Goal: Transaction & Acquisition: Purchase product/service

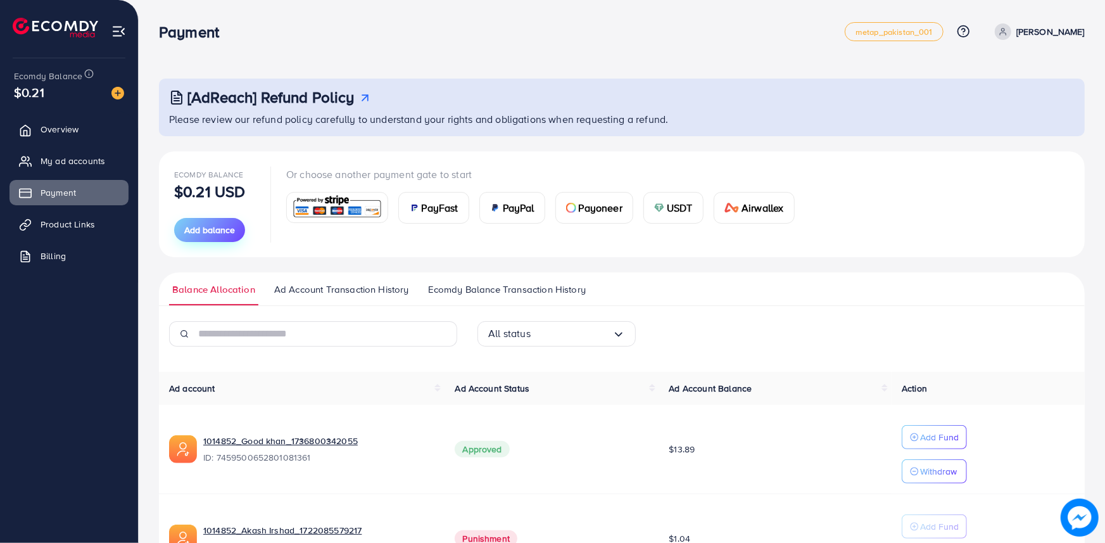
click at [206, 224] on span "Add balance" at bounding box center [209, 230] width 51 height 13
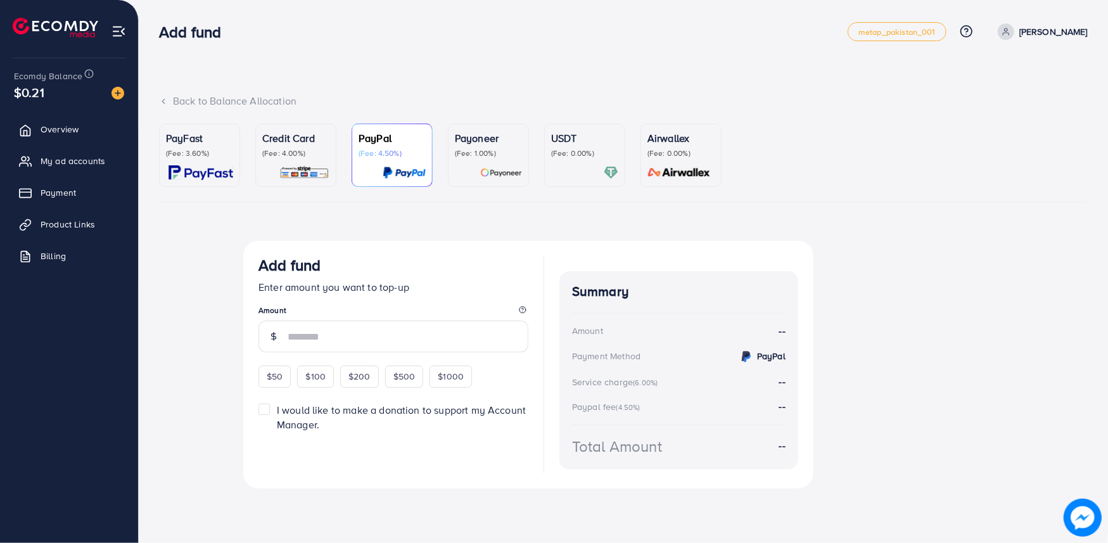
click at [285, 158] on div "Credit Card (Fee: 4.00%)" at bounding box center [295, 154] width 67 height 49
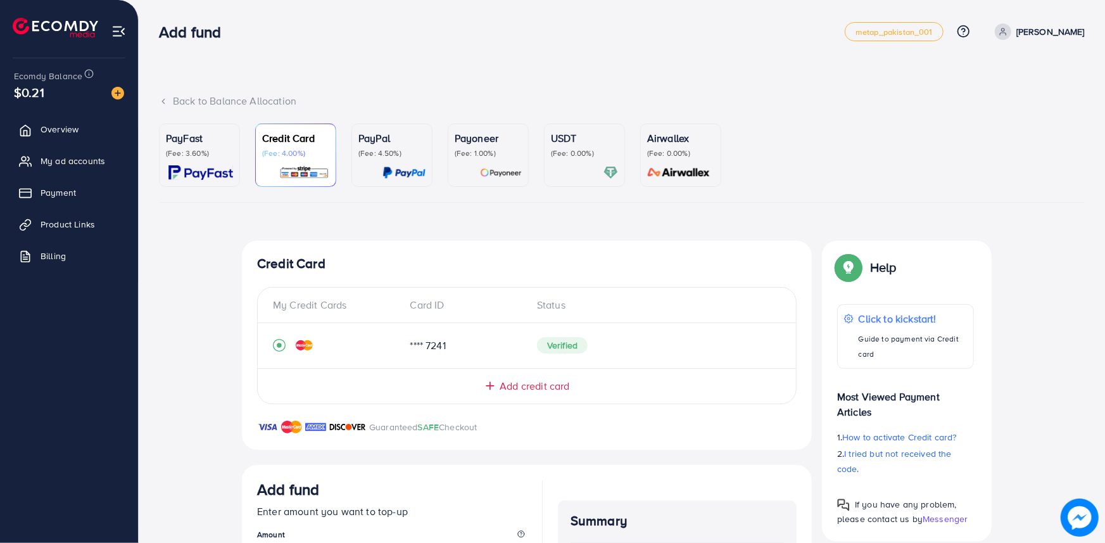
click at [173, 409] on div "Top-up Success! Thanks you for your purchase. Please check your balance again. …" at bounding box center [622, 492] width 926 height 502
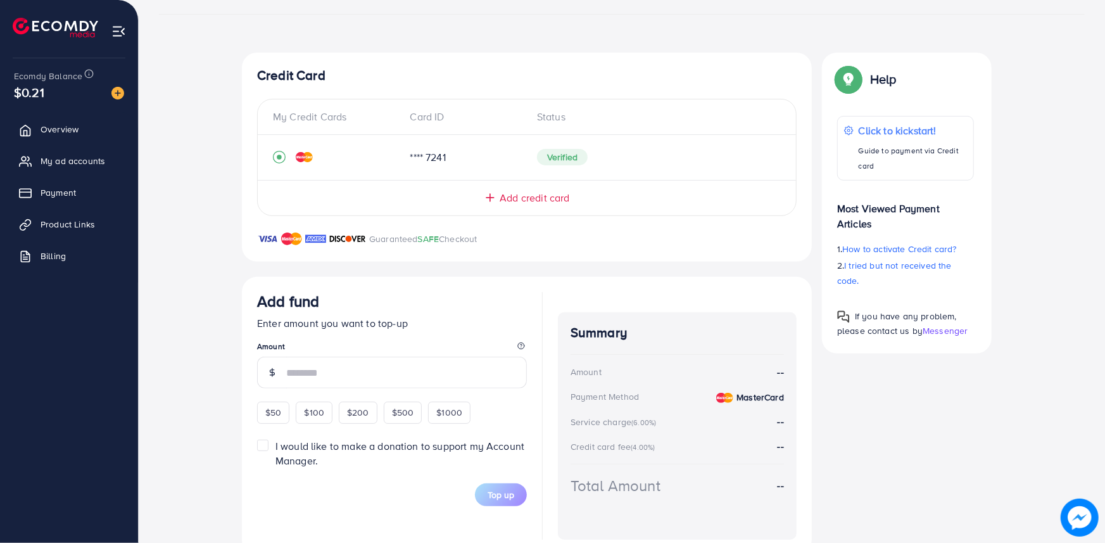
scroll to position [223, 0]
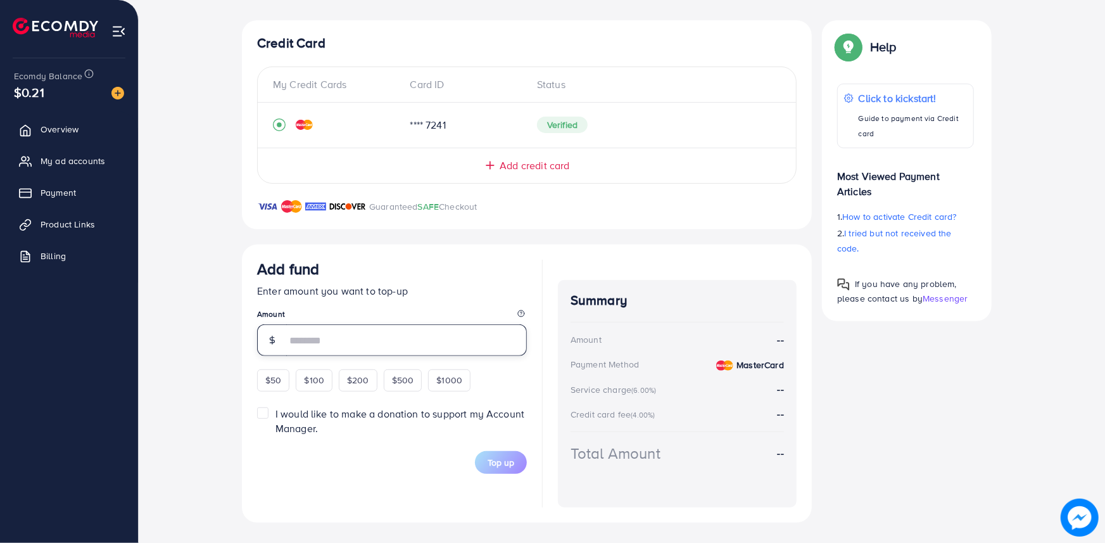
click at [399, 327] on input "number" at bounding box center [406, 340] width 241 height 32
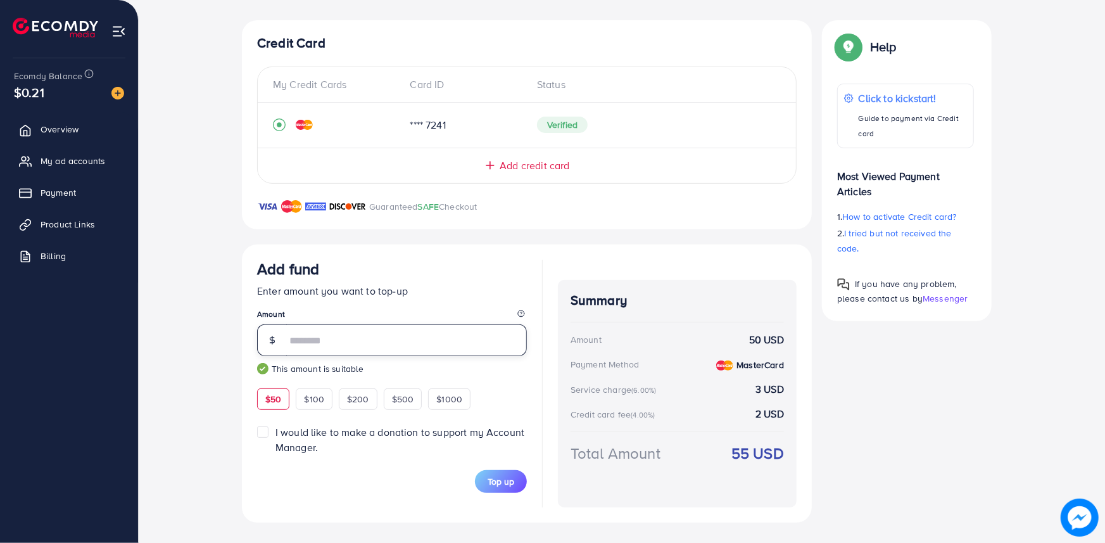
type input "**"
click at [162, 376] on div "Top-up Success! Thanks you for your purchase. Please check your balance again. …" at bounding box center [622, 271] width 926 height 502
click at [507, 474] on button "Top up" at bounding box center [501, 481] width 52 height 23
click at [56, 196] on span "Payment" at bounding box center [61, 192] width 35 height 13
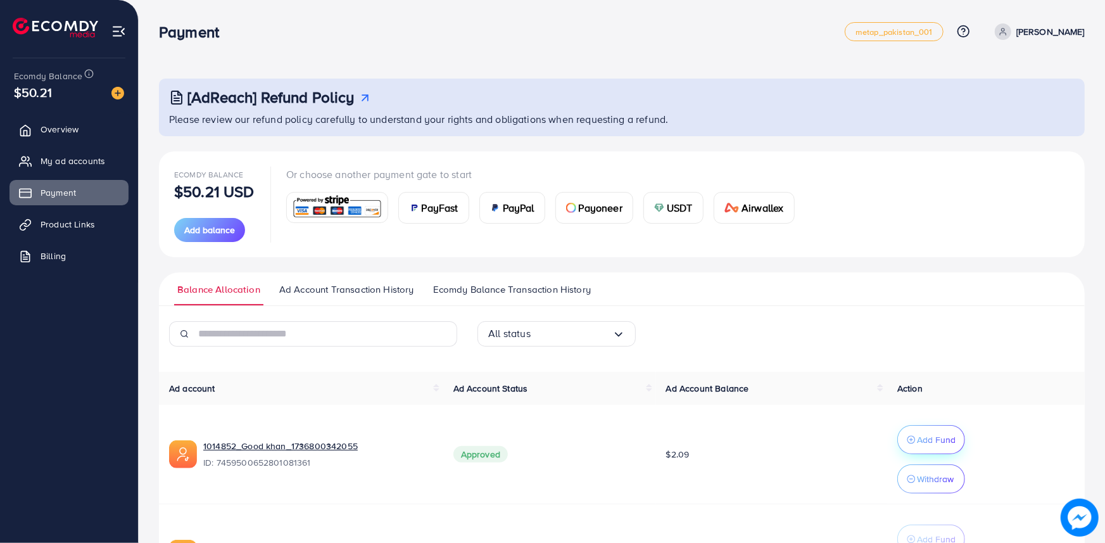
click at [932, 439] on p "Add Fund" at bounding box center [936, 439] width 39 height 15
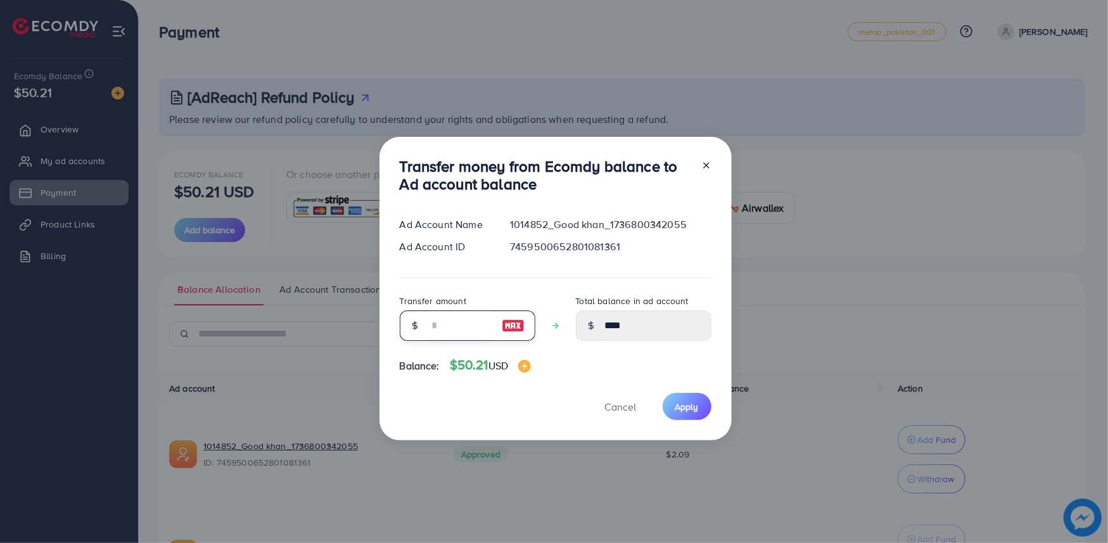
click at [453, 338] on div "Transfer amount" at bounding box center [468, 322] width 136 height 58
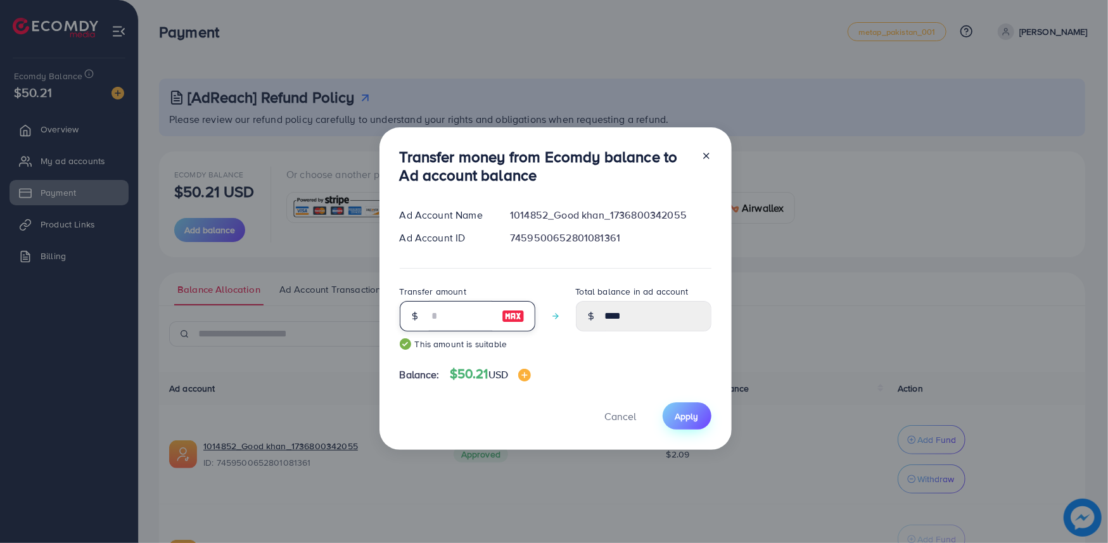
type input "**"
click at [687, 419] on span "Apply" at bounding box center [686, 416] width 23 height 13
